Goal: Task Accomplishment & Management: Manage account settings

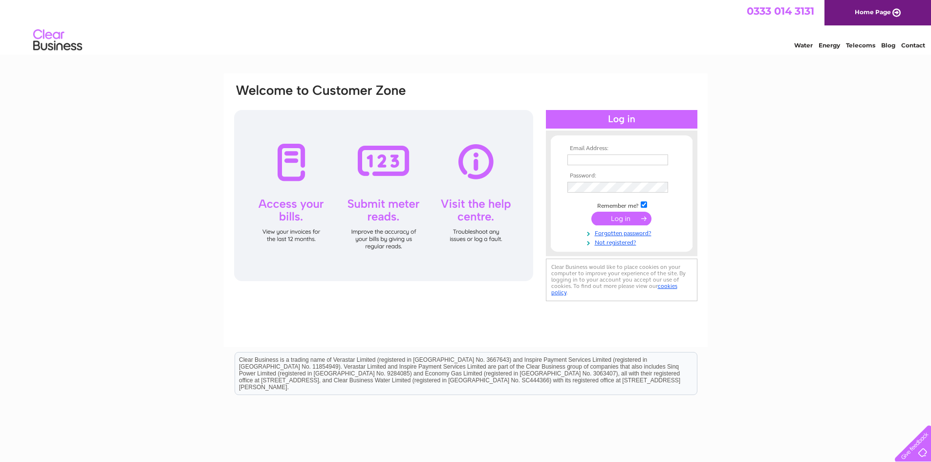
type input "[PERSON_NAME][EMAIL_ADDRESS][DOMAIN_NAME]"
click at [621, 214] on input "submit" at bounding box center [621, 219] width 60 height 14
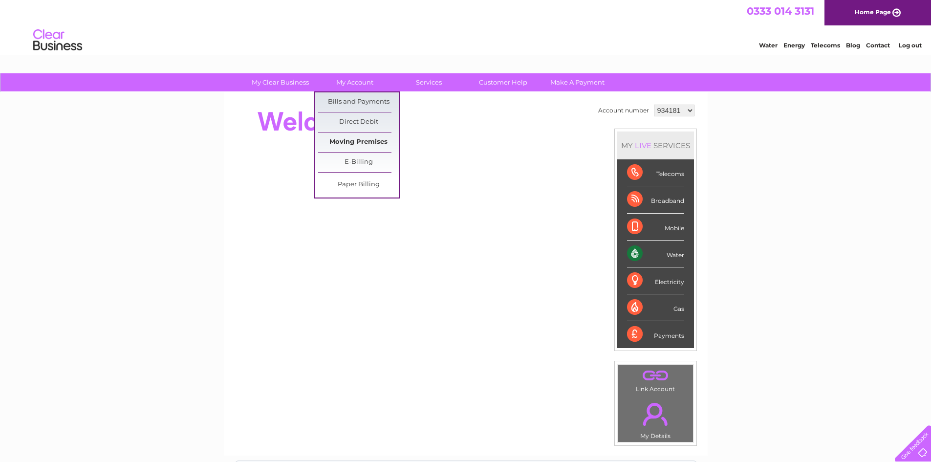
click at [359, 141] on link "Moving Premises" at bounding box center [358, 142] width 81 height 20
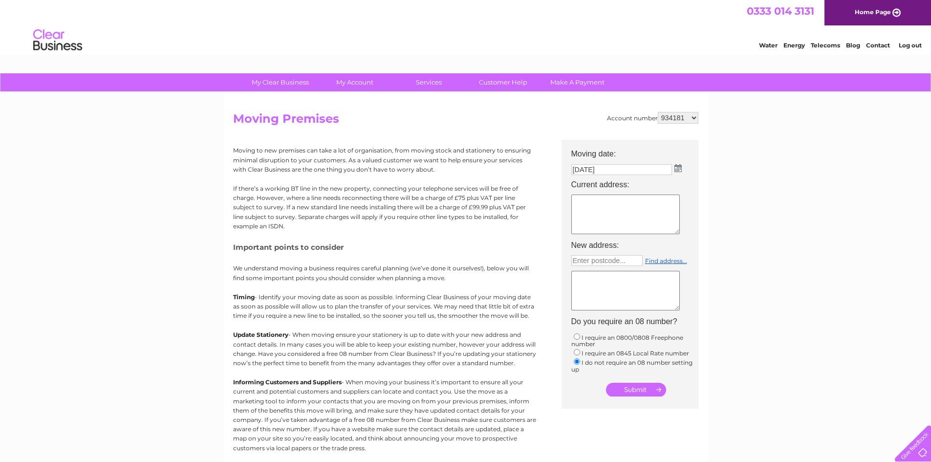
click at [678, 167] on img at bounding box center [678, 168] width 7 height 8
click at [580, 183] on div "Prev Next October 2025" at bounding box center [626, 183] width 107 height 15
click at [600, 171] on input "[DATE]" at bounding box center [622, 170] width 102 height 12
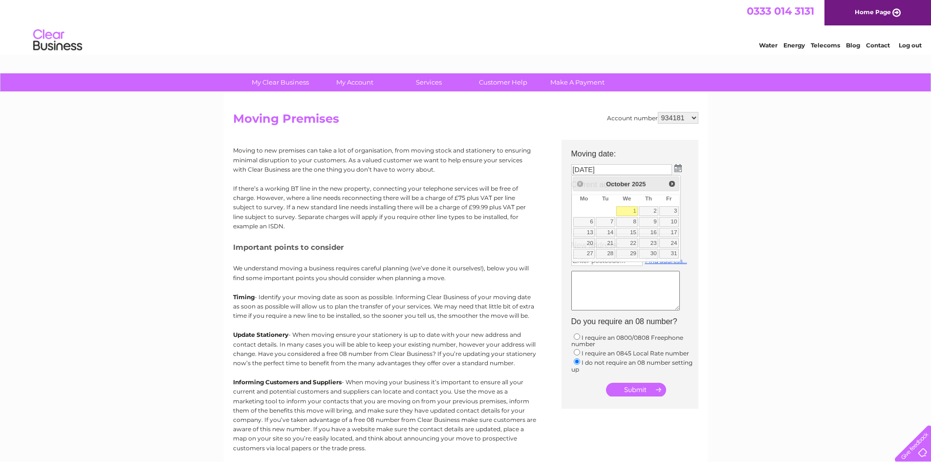
click at [735, 161] on div "My Clear Business Login Details My Details My Preferences Link Account My Accou…" at bounding box center [465, 359] width 931 height 573
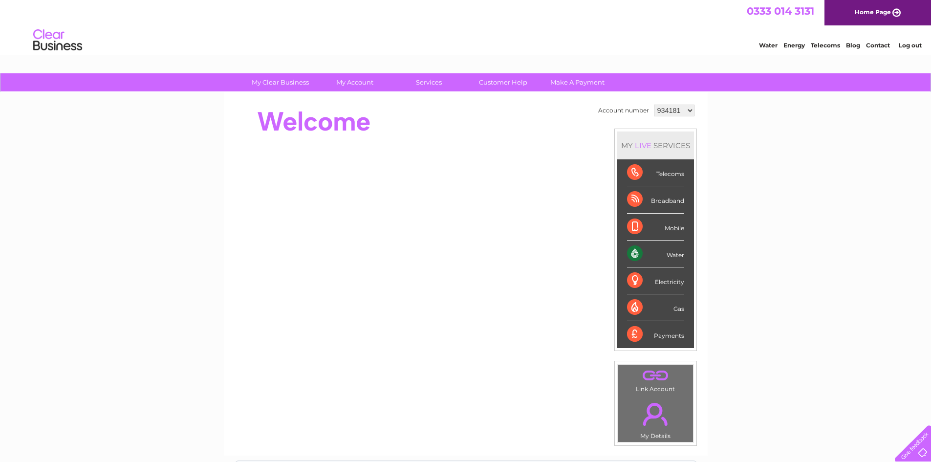
click at [675, 111] on select "934181 934451 1136348" at bounding box center [674, 111] width 41 height 12
click at [654, 105] on select "934181 934451 1136348" at bounding box center [674, 111] width 41 height 12
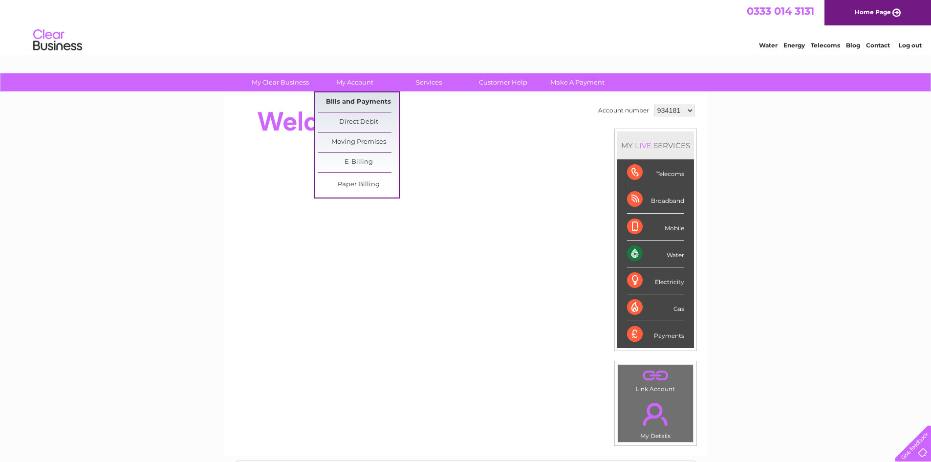
click at [345, 103] on link "Bills and Payments" at bounding box center [358, 102] width 81 height 20
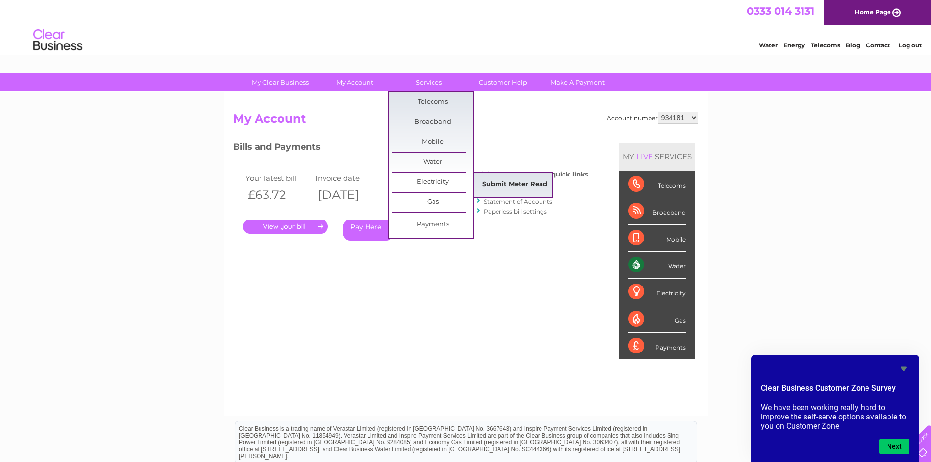
click at [502, 182] on link "Submit Meter Read" at bounding box center [515, 185] width 81 height 20
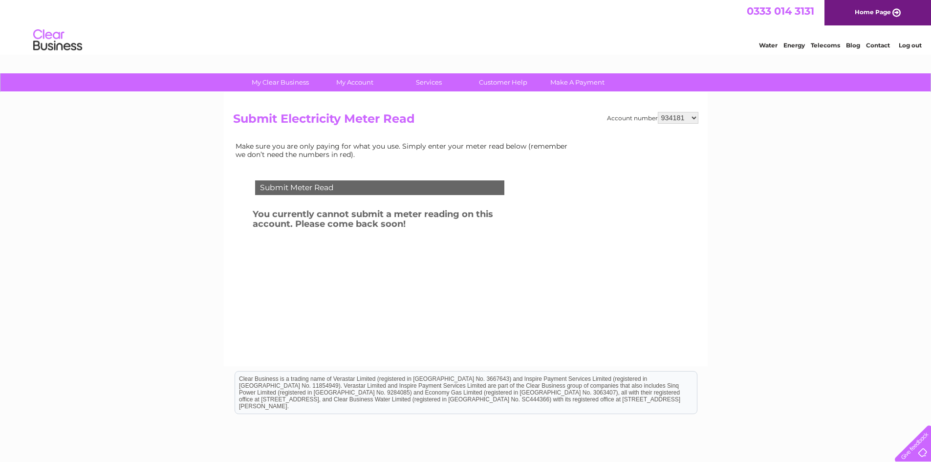
click at [678, 118] on select "934181 934451 1136348" at bounding box center [678, 118] width 41 height 12
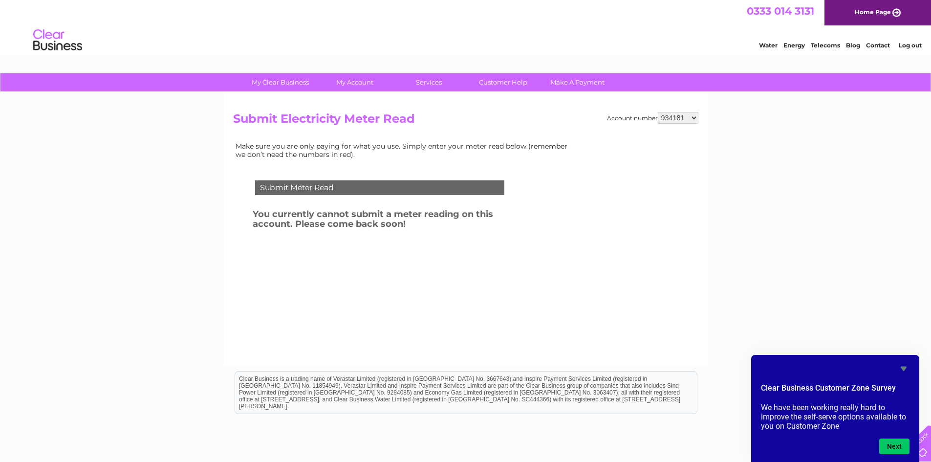
click at [687, 116] on select "934181 934451 1136348" at bounding box center [678, 118] width 41 height 12
select select "934451"
click at [658, 112] on select "934181 934451 1136348" at bounding box center [678, 118] width 41 height 12
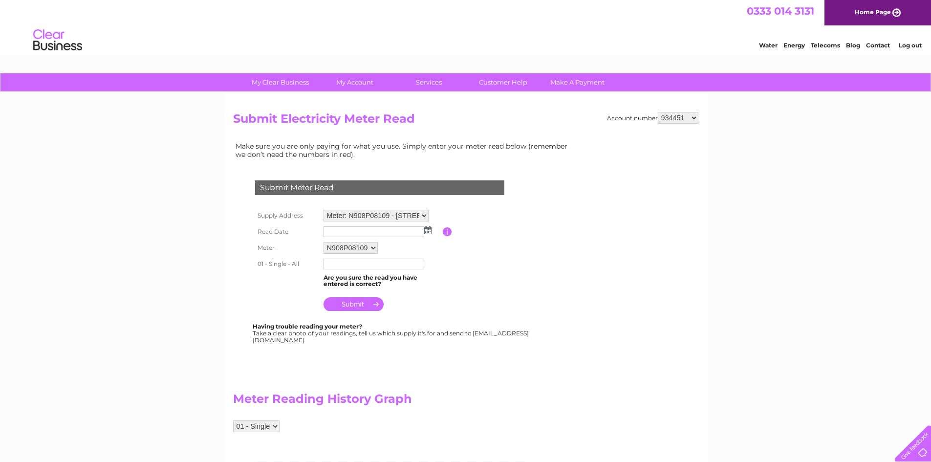
click at [428, 232] on img at bounding box center [427, 230] width 7 height 8
click at [330, 245] on span "Prev" at bounding box center [332, 246] width 8 height 8
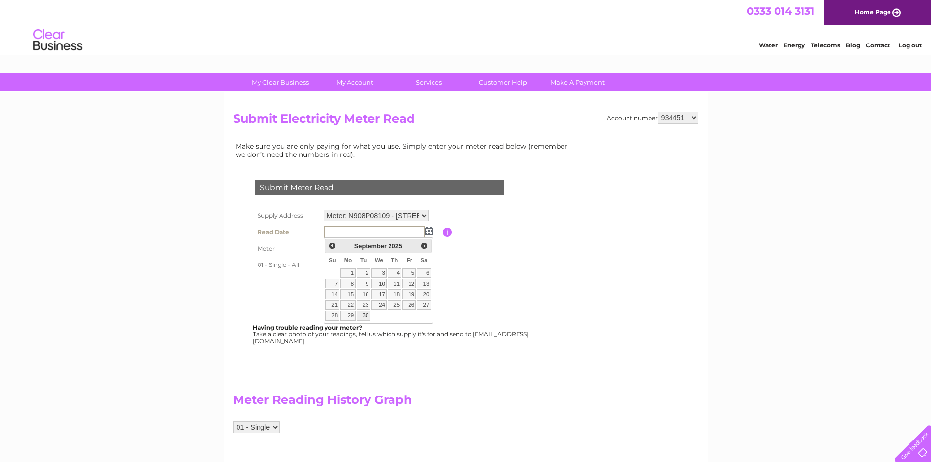
click at [366, 314] on link "30" at bounding box center [364, 316] width 14 height 10
type input "2025/09/30"
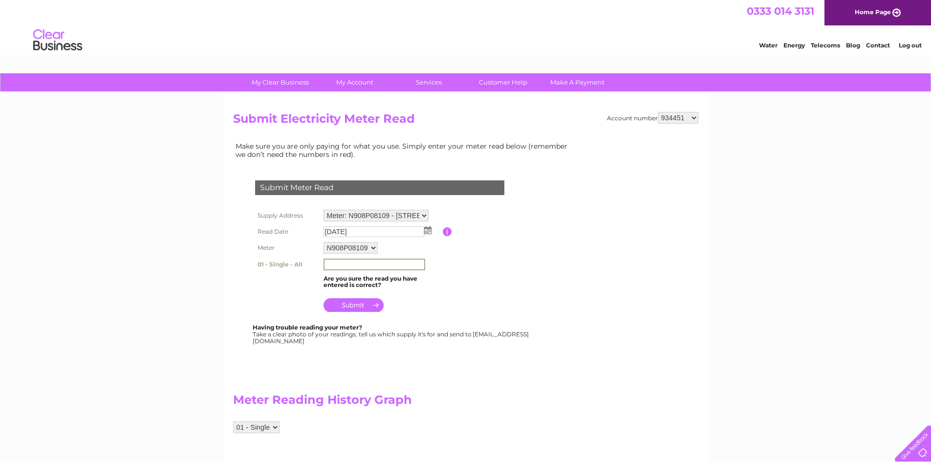
click at [373, 265] on input "text" at bounding box center [375, 265] width 102 height 12
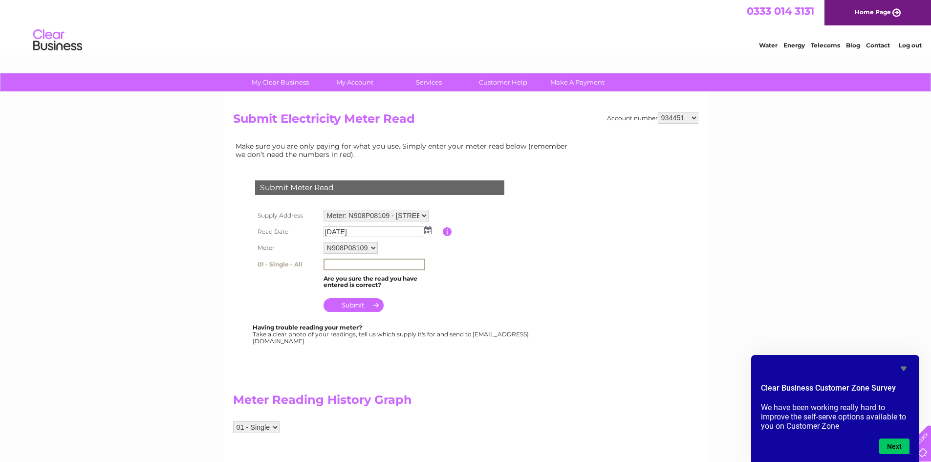
click at [518, 332] on div "Having trouble reading your meter? Take a clear photo of your readings, tell us…" at bounding box center [392, 334] width 278 height 20
click at [376, 260] on input "text" at bounding box center [374, 264] width 101 height 11
type input "269030"
click at [364, 307] on input "submit" at bounding box center [354, 304] width 60 height 14
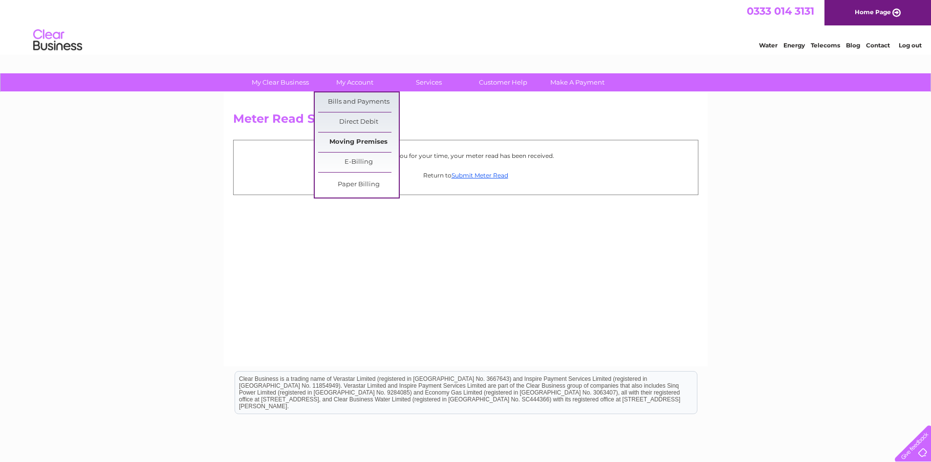
click at [368, 140] on link "Moving Premises" at bounding box center [358, 142] width 81 height 20
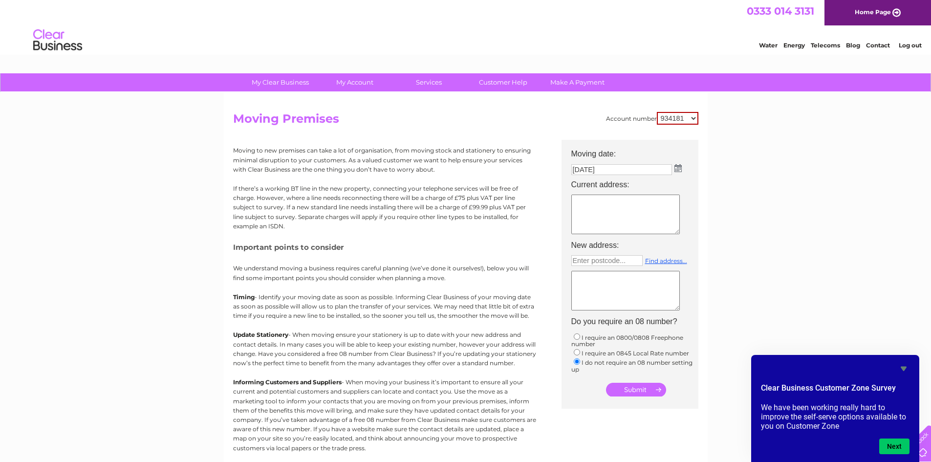
click at [634, 199] on textarea at bounding box center [625, 215] width 109 height 40
type textarea "4th Floor [STREET_ADDRESS]"
type input "G"
type input "Enter postcode..."
click at [632, 217] on textarea "4th Floor [STREET_ADDRESS]" at bounding box center [625, 215] width 109 height 40
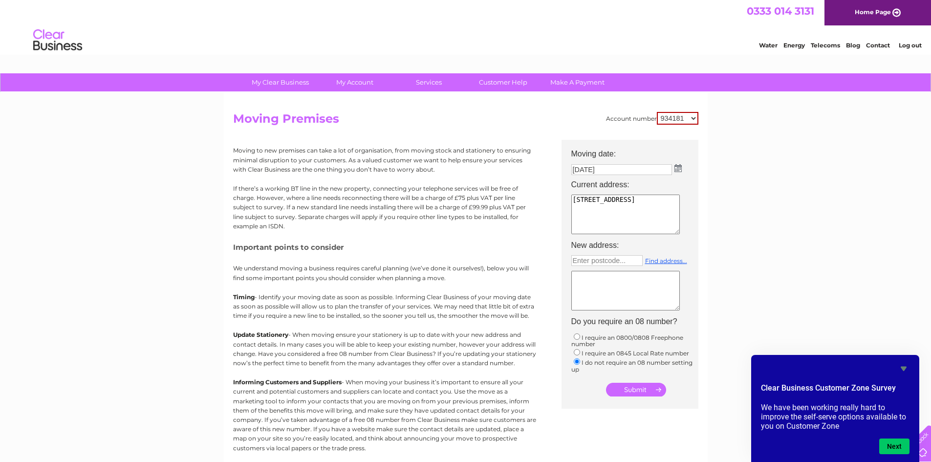
type textarea "[STREET_ADDRESS]"
click at [612, 260] on input "text" at bounding box center [606, 260] width 71 height 11
click at [601, 263] on input "text" at bounding box center [606, 260] width 71 height 11
click at [664, 262] on link "Find address..." at bounding box center [666, 260] width 42 height 7
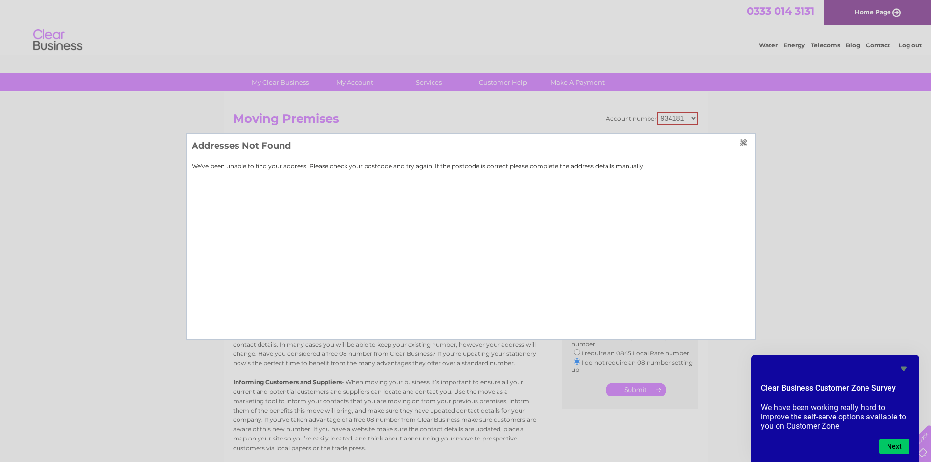
click at [744, 143] on input "button" at bounding box center [745, 143] width 11 height 8
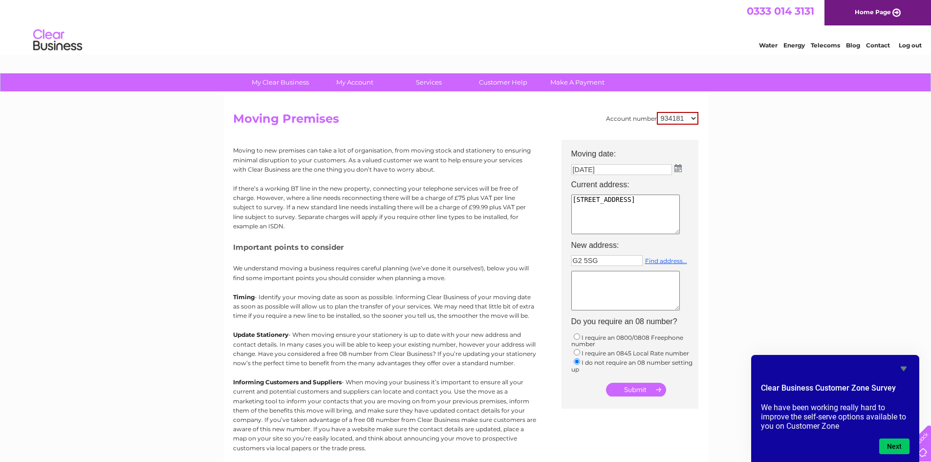
click at [584, 259] on input "G2 5SG" at bounding box center [606, 260] width 71 height 11
type input "G25SG"
click at [667, 259] on link "Find address..." at bounding box center [666, 260] width 42 height 7
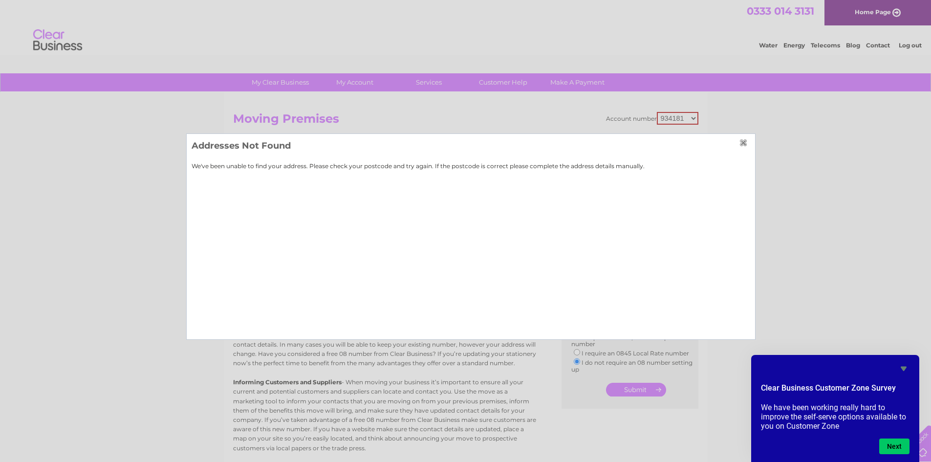
click at [744, 142] on input "button" at bounding box center [745, 143] width 11 height 8
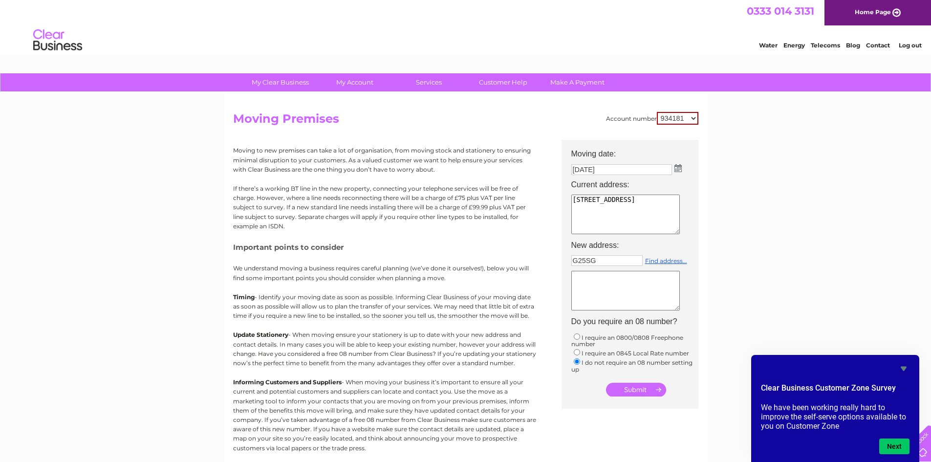
click at [605, 272] on textarea at bounding box center [625, 291] width 109 height 40
type textarea "216 St Vincent Street Glasgow G2 5SG"
click at [643, 387] on input "submit" at bounding box center [636, 390] width 60 height 14
